Goal: Check status: Check status

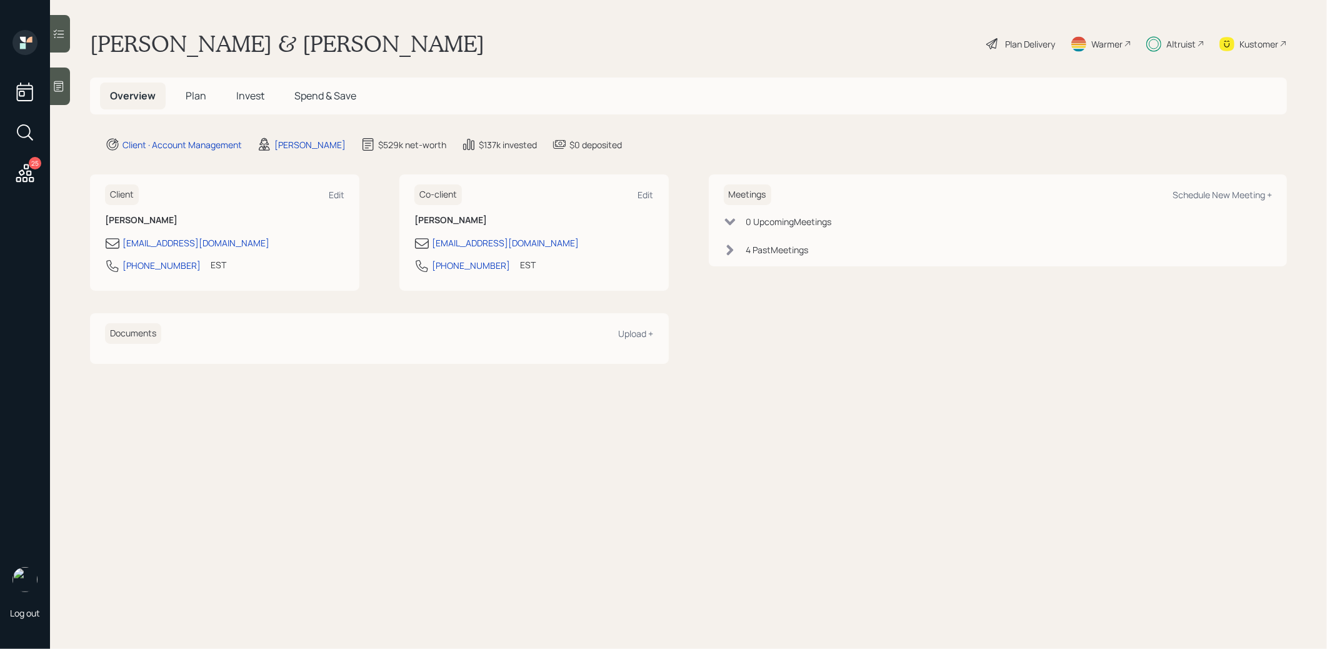
click at [247, 99] on span "Invest" at bounding box center [250, 96] width 28 height 14
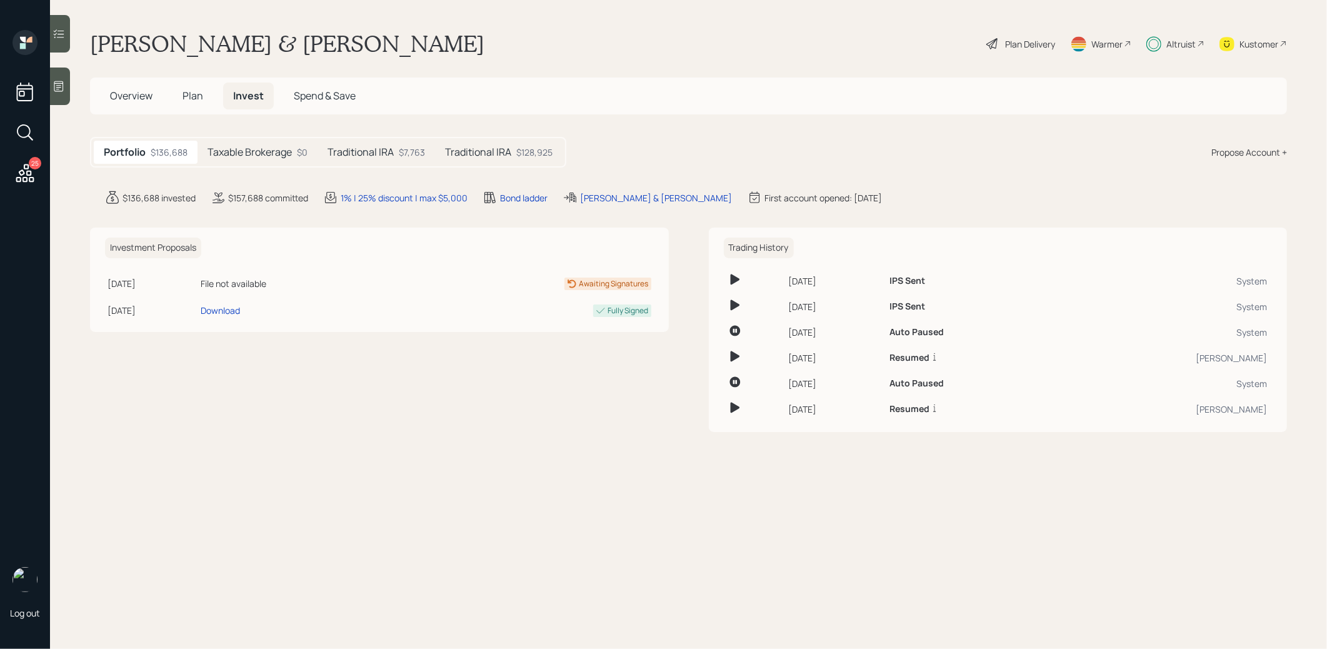
click at [390, 152] on h5 "Traditional IRA" at bounding box center [360, 152] width 66 height 12
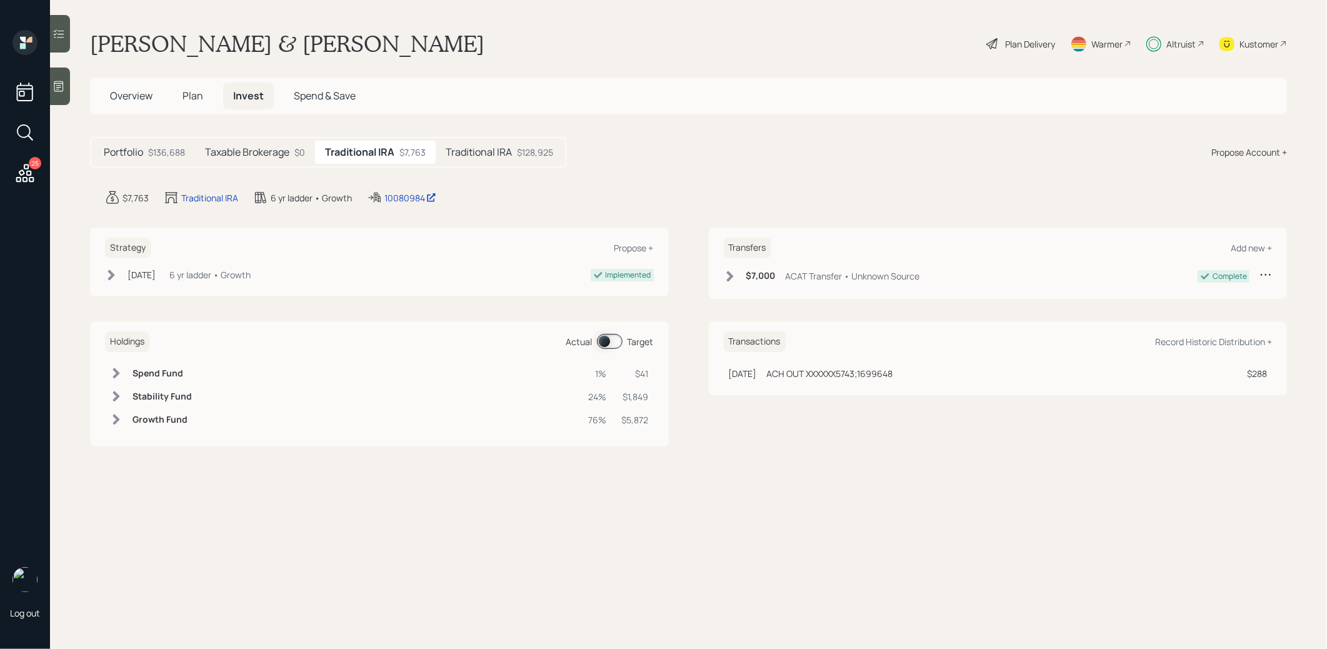
click at [504, 161] on div "Traditional IRA $128,925" at bounding box center [499, 152] width 127 height 23
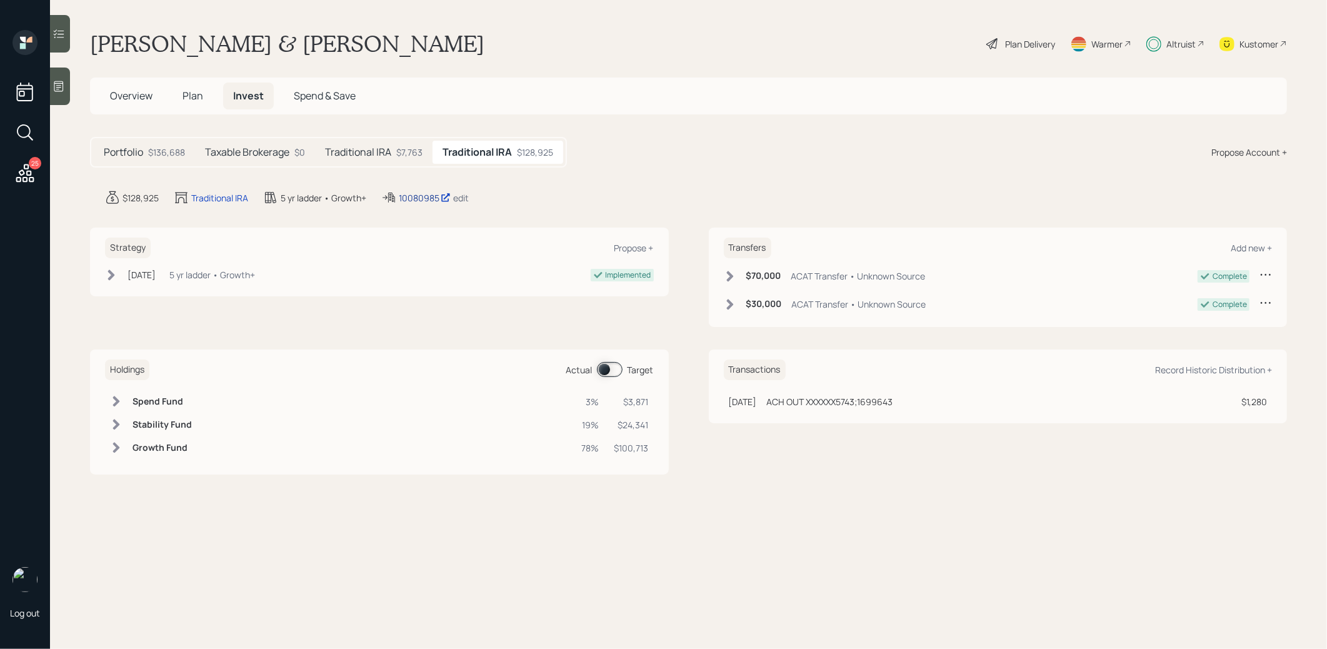
click at [416, 195] on div "10080985" at bounding box center [425, 197] width 52 height 13
